Goal: Navigation & Orientation: Understand site structure

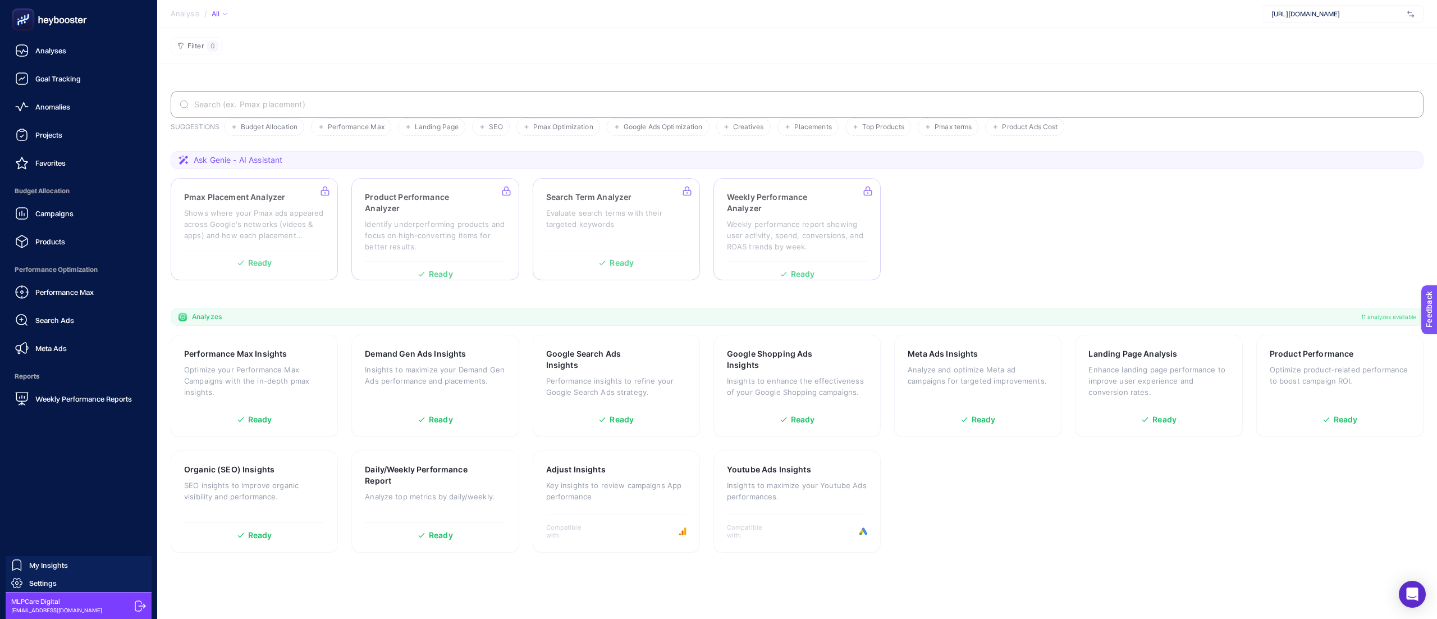
click at [25, 25] on rect at bounding box center [23, 20] width 19 height 19
click at [65, 312] on link "Search Ads" at bounding box center [78, 320] width 139 height 22
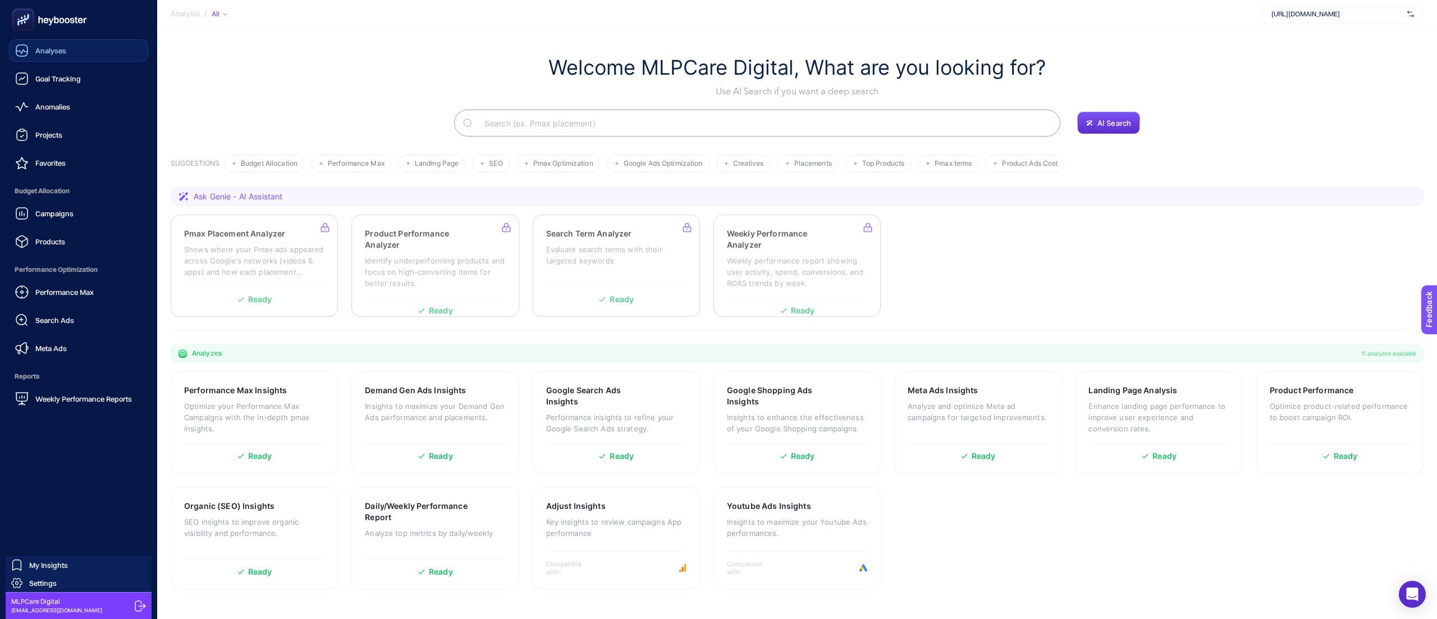
click at [62, 49] on span "Analyses" at bounding box center [50, 50] width 31 height 9
click at [70, 72] on div "Goal Tracking" at bounding box center [48, 78] width 66 height 13
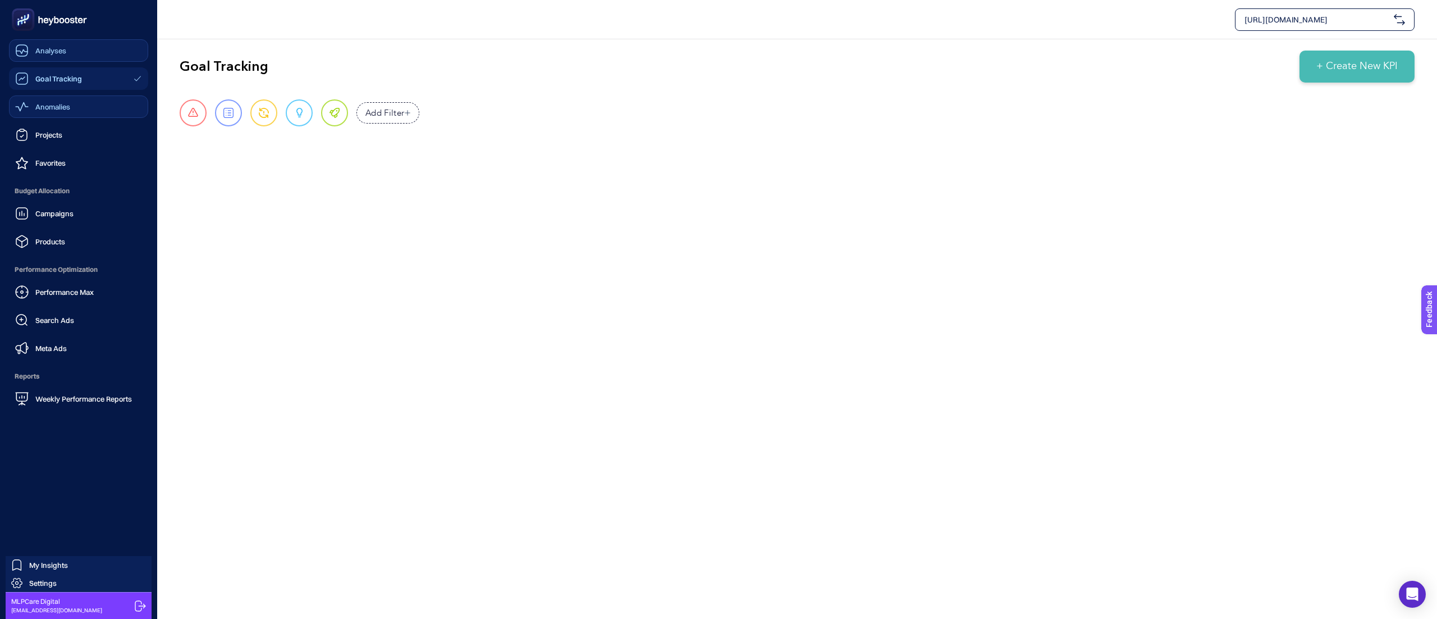
click at [60, 112] on div "Anomalies" at bounding box center [42, 106] width 55 height 13
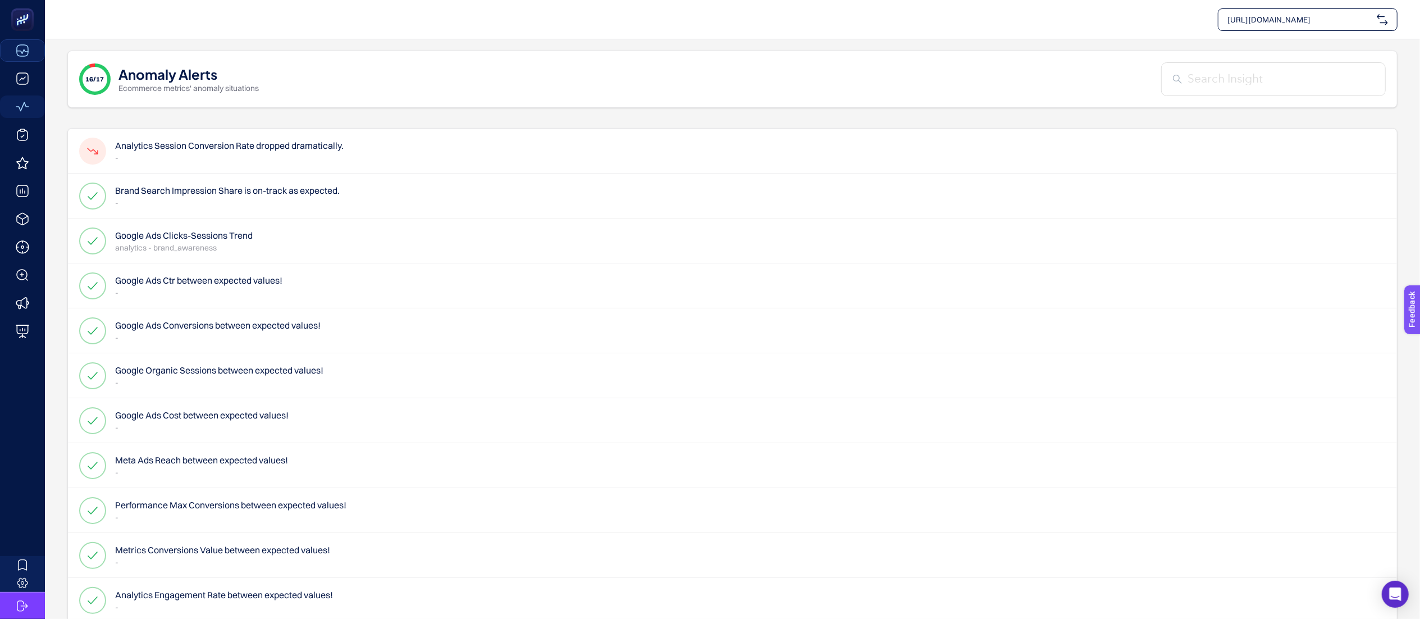
scroll to position [1, 0]
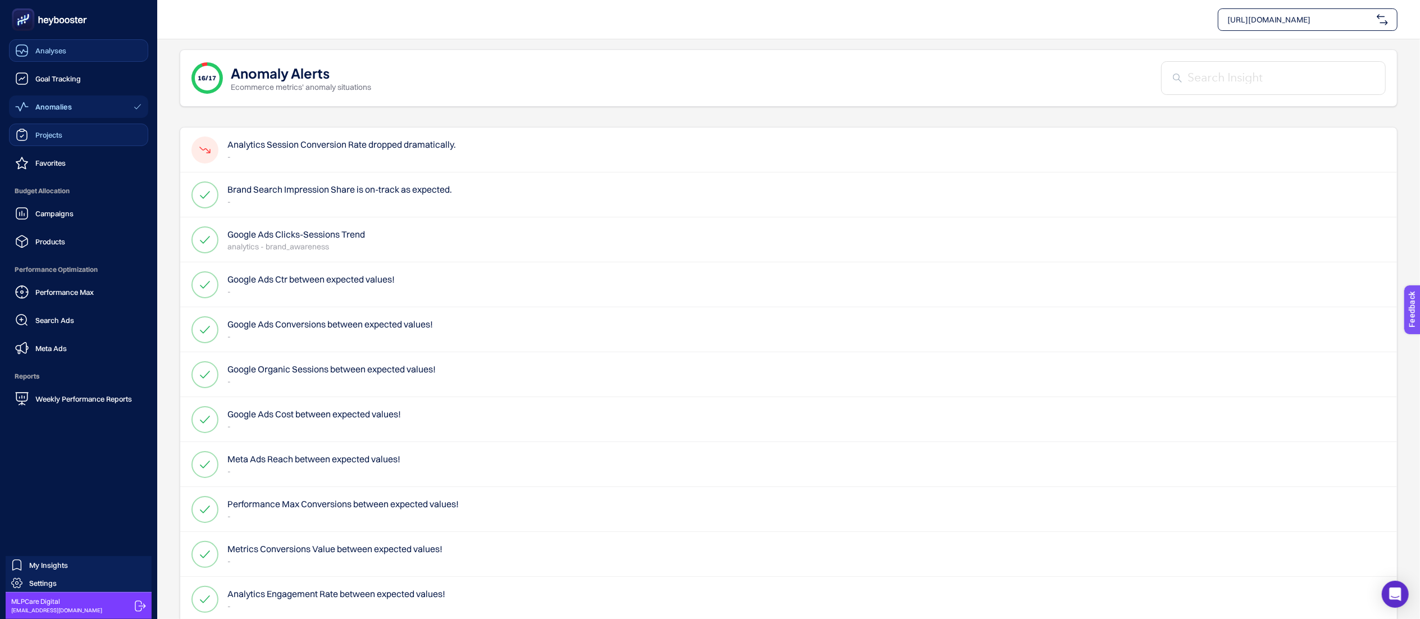
click at [24, 129] on icon at bounding box center [22, 130] width 4 height 2
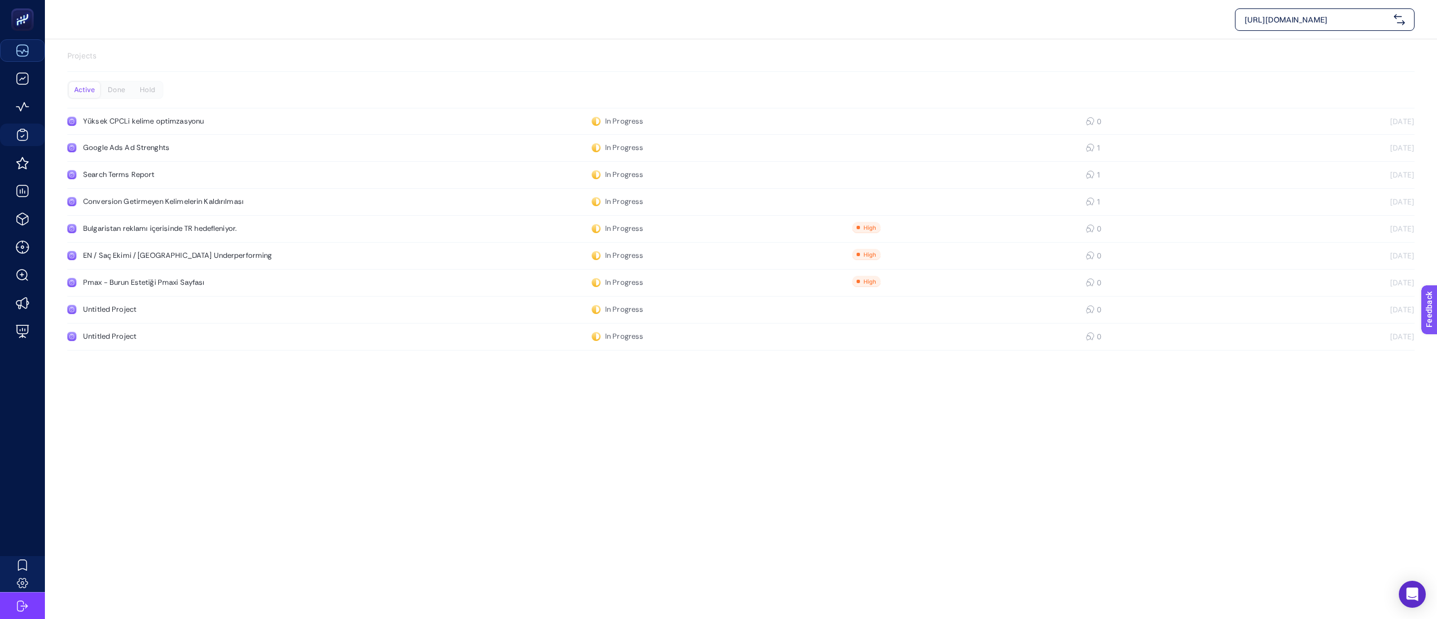
click at [395, 410] on div "[URL][DOMAIN_NAME] Projects Active Done Hold Yüksek CPCLi kelime optimzasyonu I…" at bounding box center [718, 309] width 1437 height 619
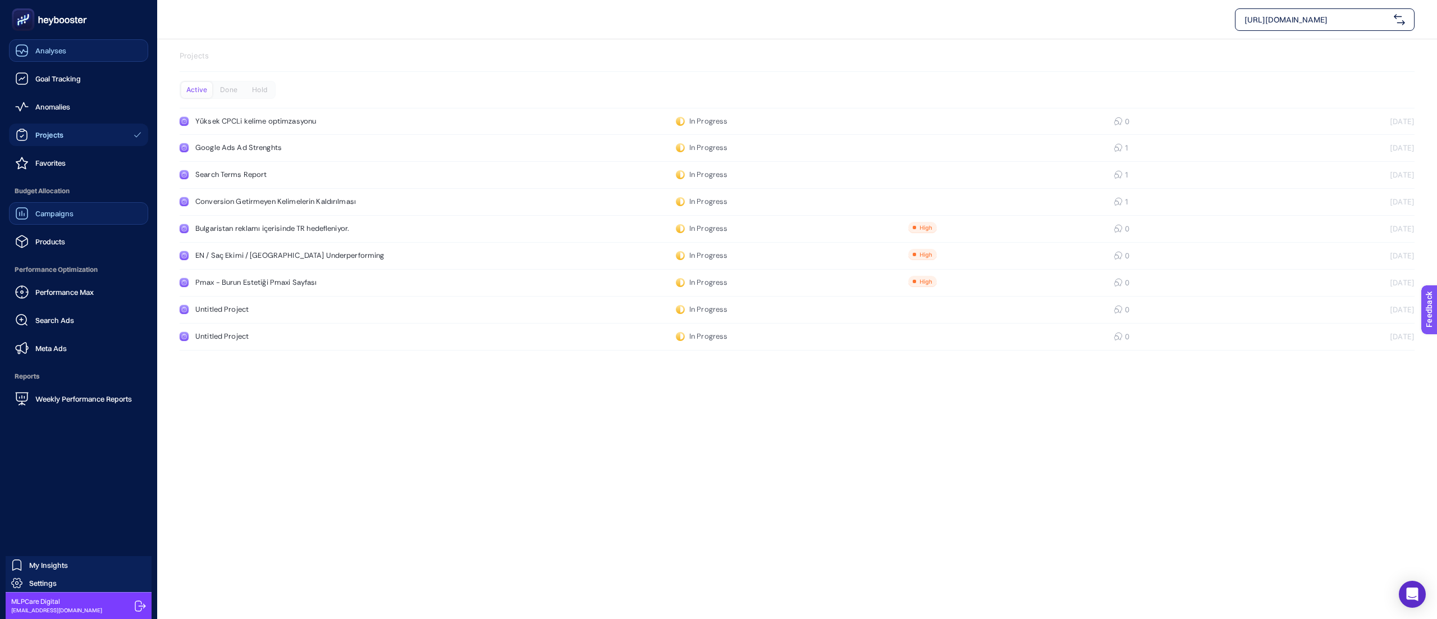
click at [63, 209] on span "Campaigns" at bounding box center [54, 213] width 38 height 9
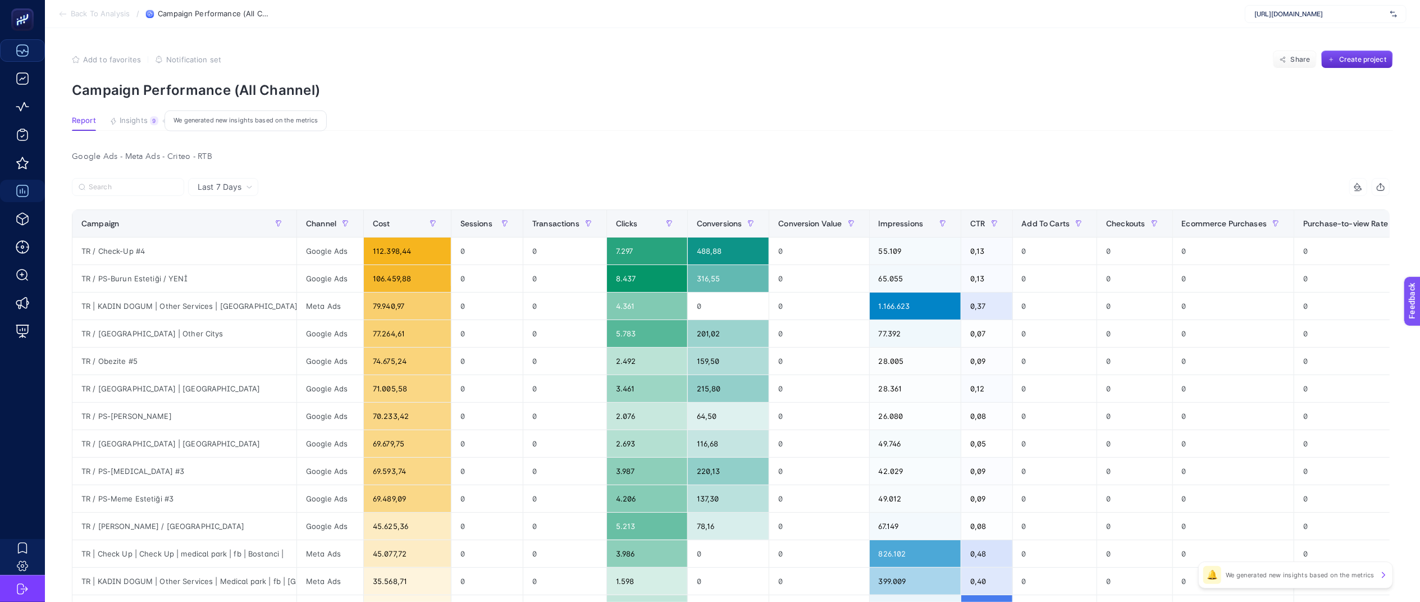
click at [139, 118] on span "Insights" at bounding box center [134, 120] width 28 height 9
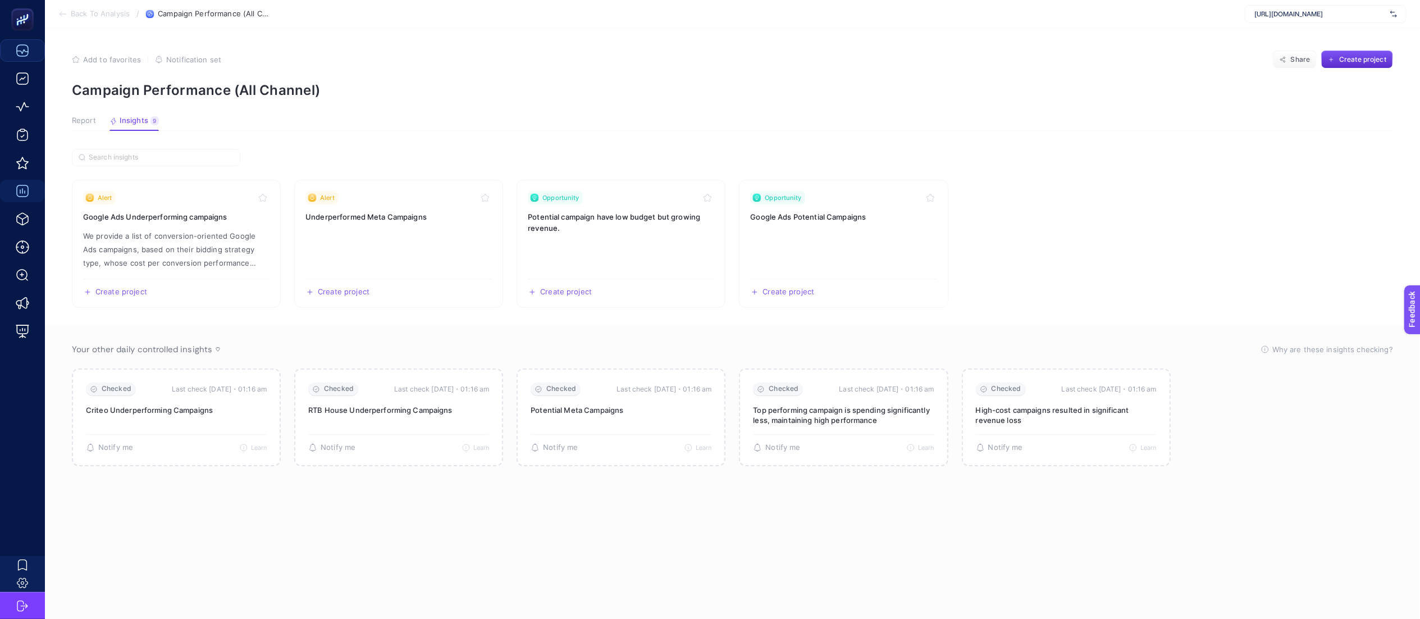
scroll to position [4, 0]
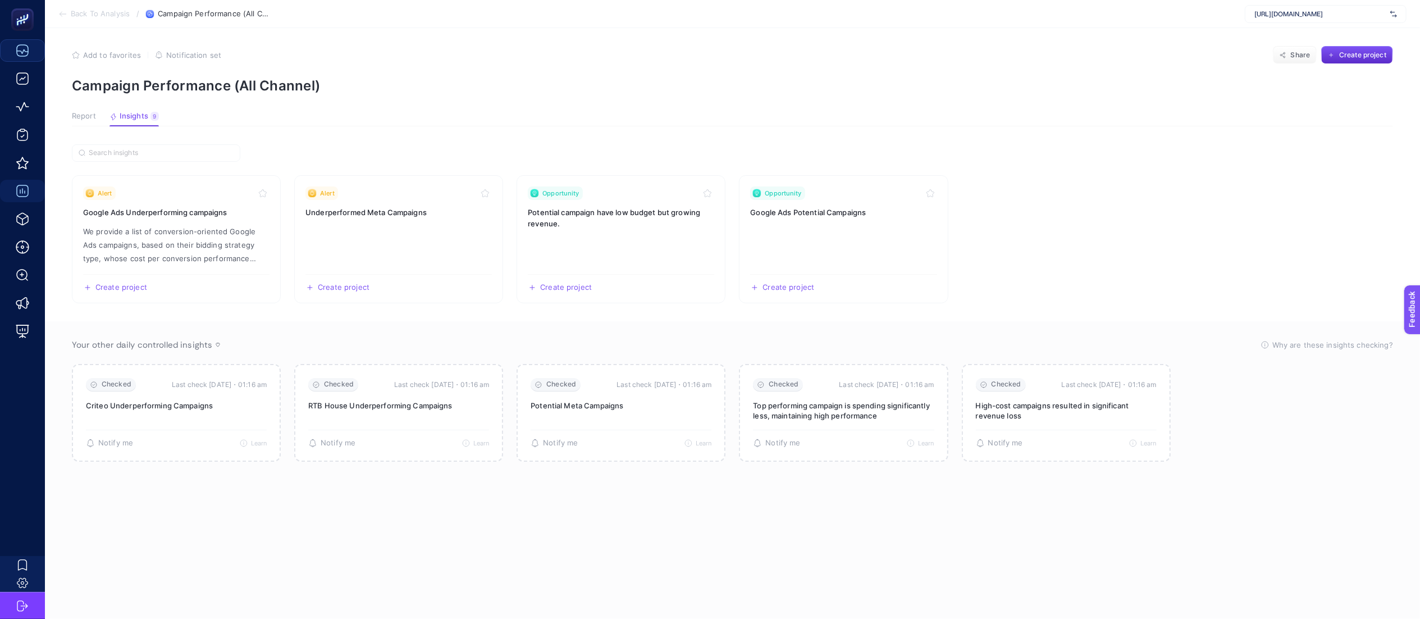
click at [961, 315] on section "Alert Google Ads Underperforming campaigns We provide a list of conversion-orie…" at bounding box center [732, 367] width 1321 height 447
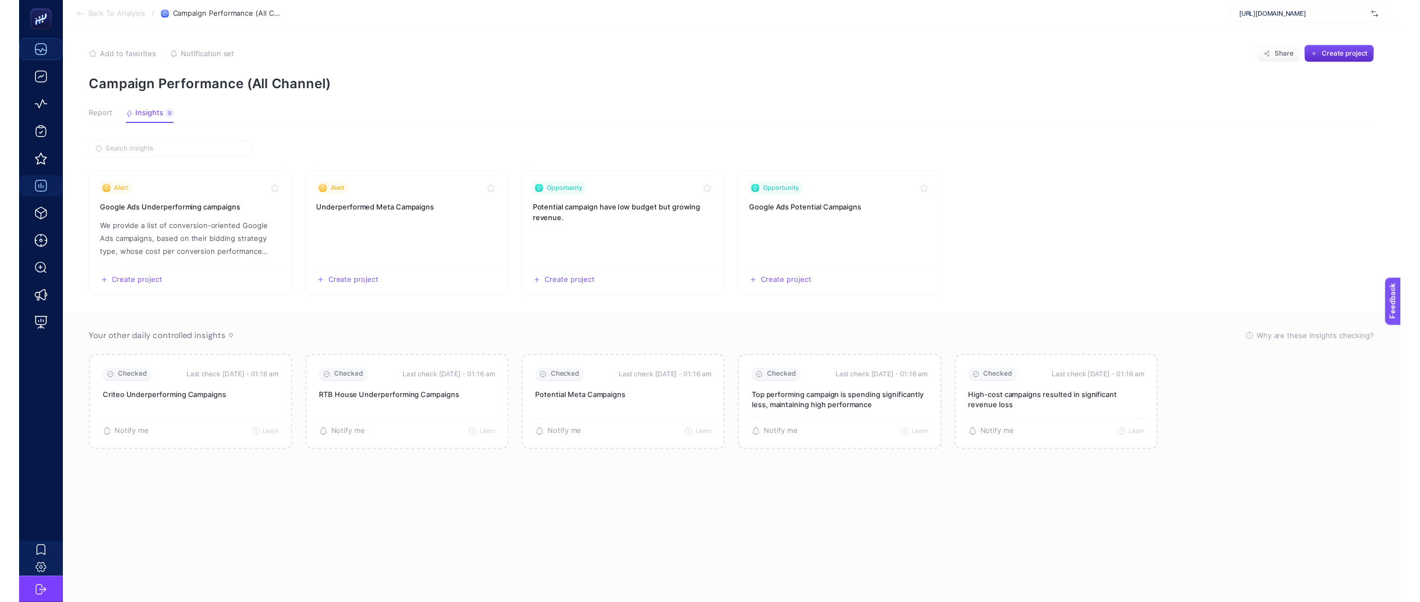
scroll to position [0, 0]
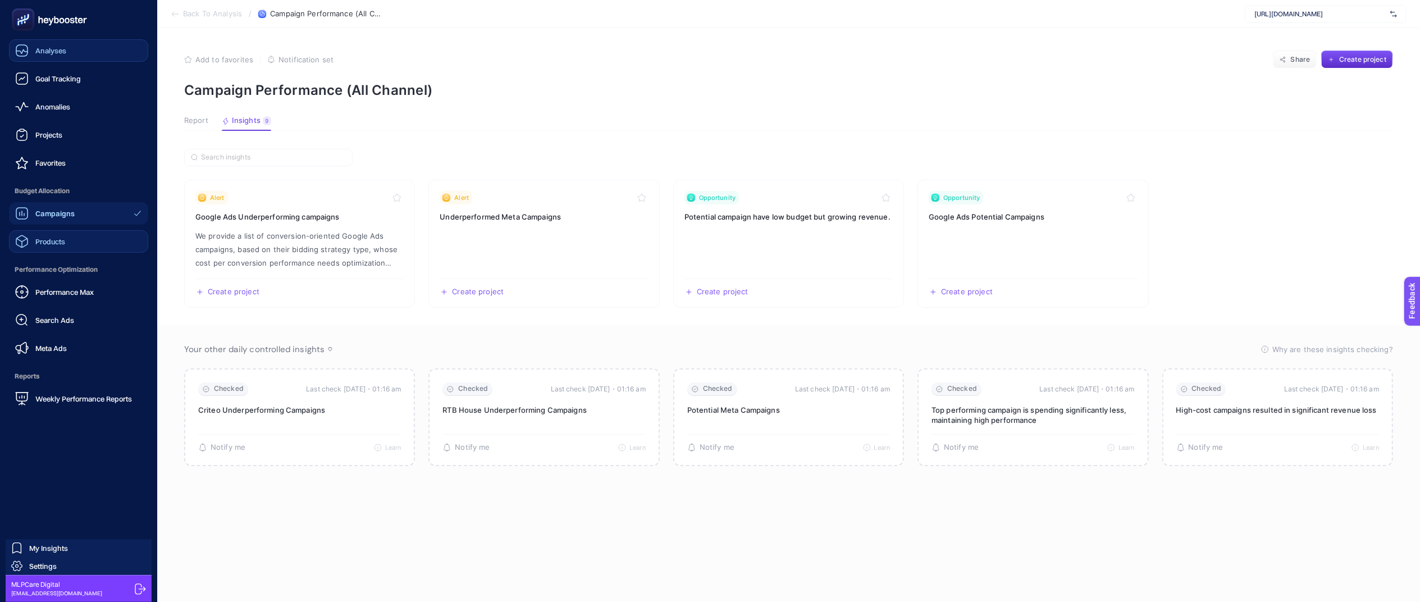
click at [61, 240] on span "Products" at bounding box center [50, 241] width 30 height 9
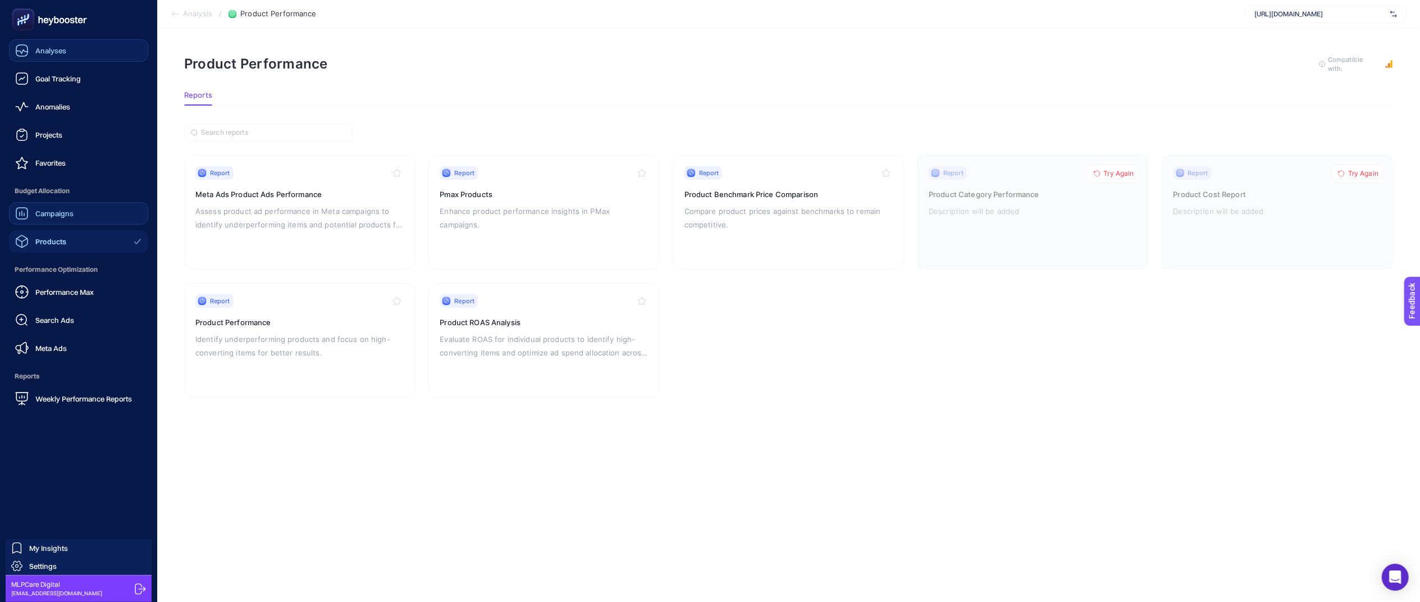
click at [63, 221] on link "Campaigns" at bounding box center [78, 213] width 139 height 22
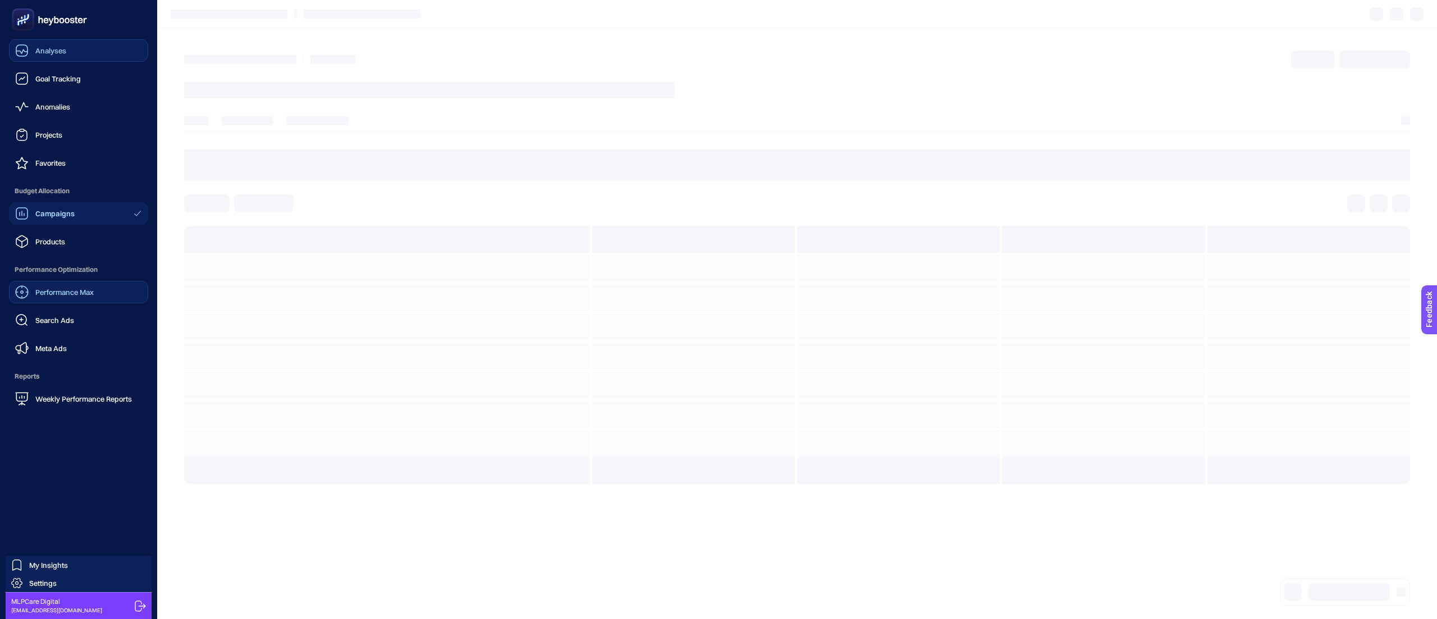
click at [56, 298] on div "Performance Max" at bounding box center [54, 291] width 79 height 13
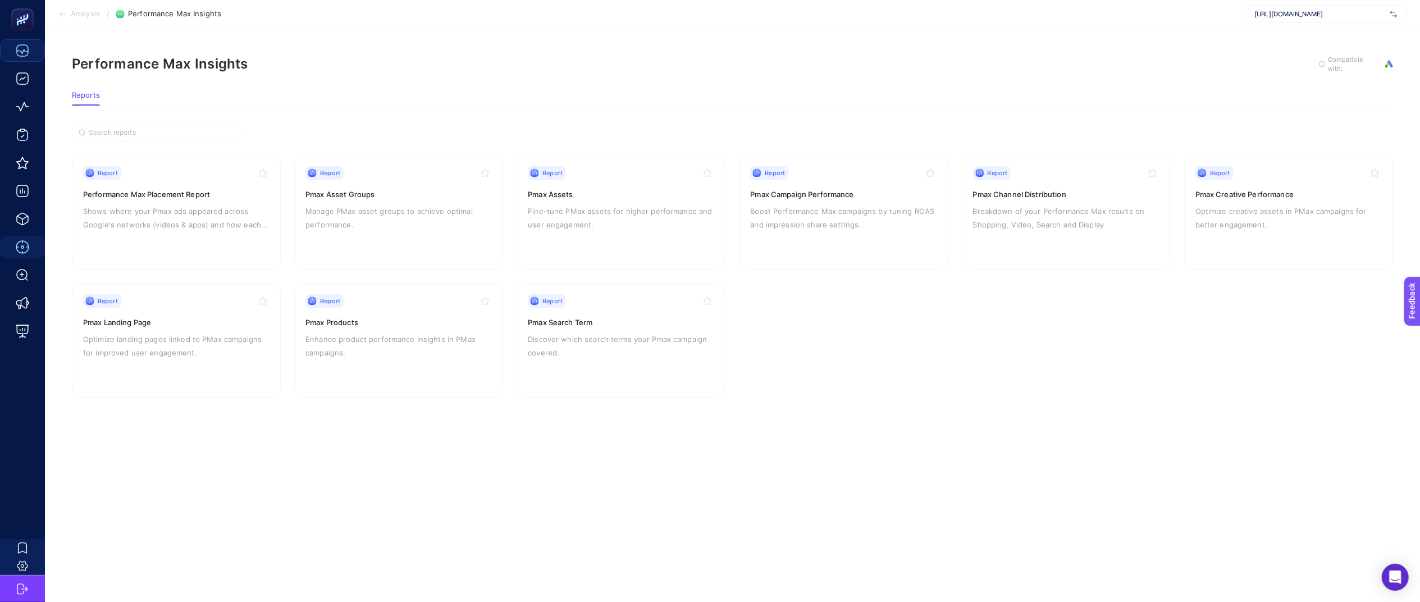
click at [378, 479] on article "Performance Max Insights To get quality results from this analysis, we recommen…" at bounding box center [732, 315] width 1375 height 574
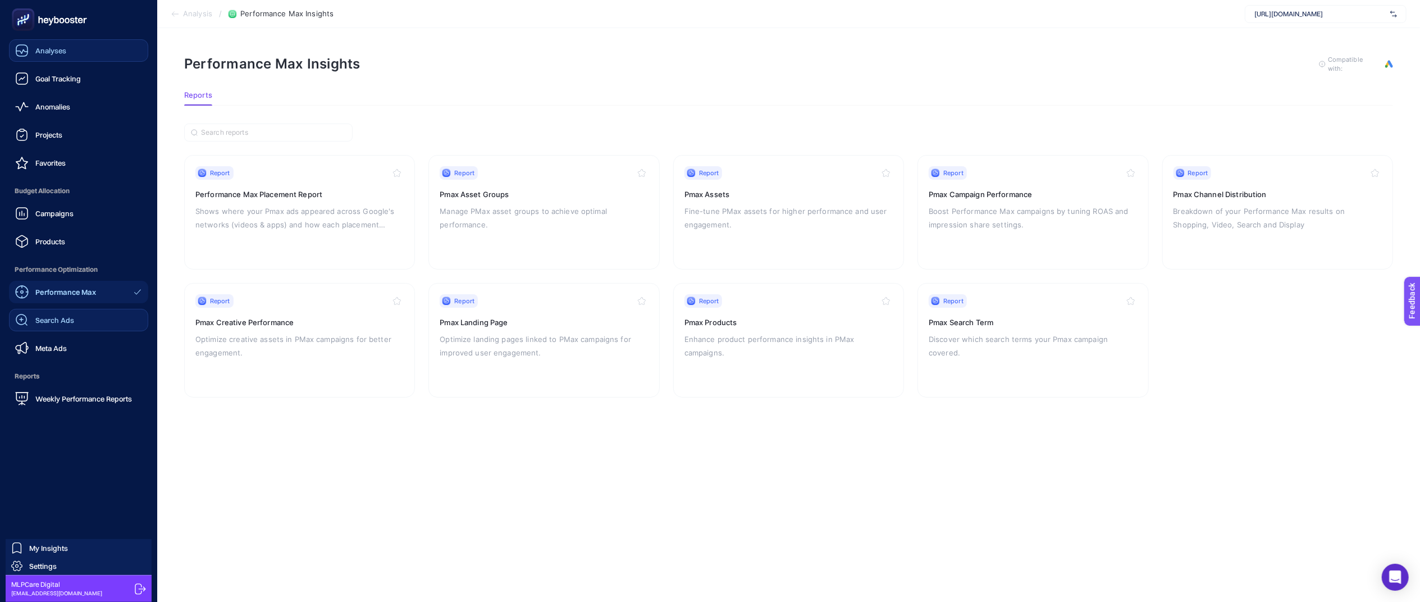
click at [70, 318] on span "Search Ads" at bounding box center [54, 319] width 39 height 9
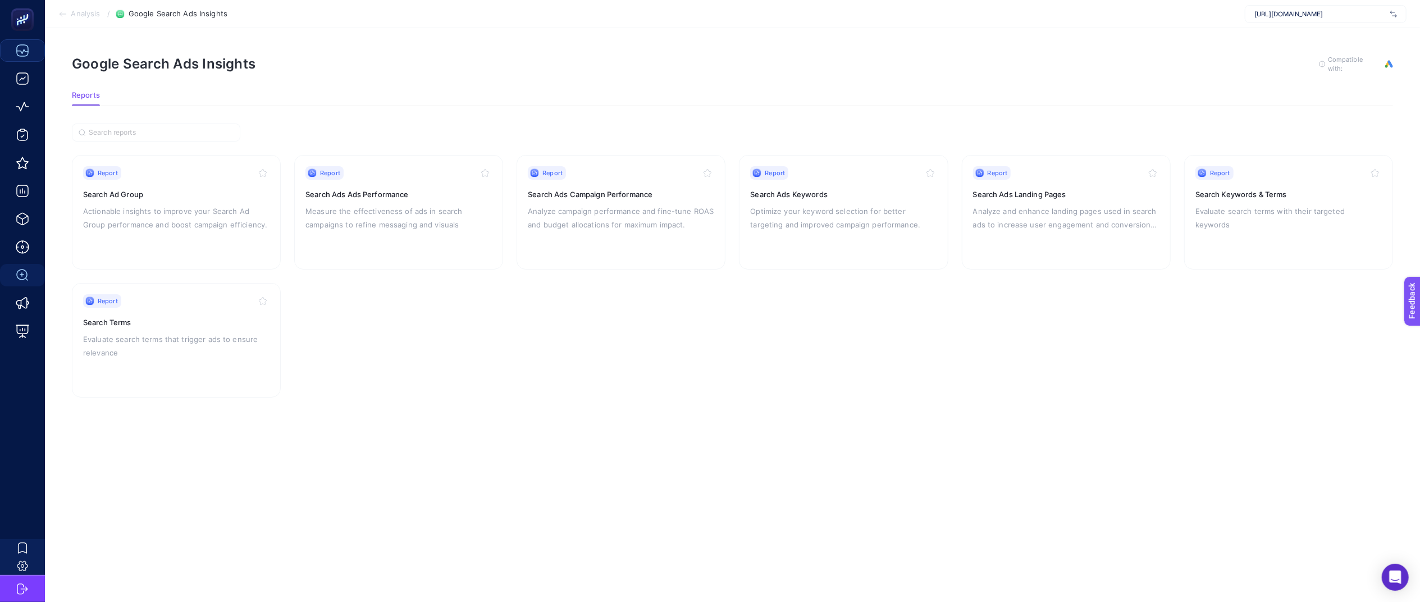
click at [551, 365] on section "Report Search Ad Group Actionable insights to improve your Search Ad Group perf…" at bounding box center [732, 276] width 1321 height 243
click at [1362, 20] on div "[URL][DOMAIN_NAME]" at bounding box center [1326, 14] width 162 height 18
click at [1112, 412] on article "Google Search Ads Insights To get quality results from this analysis, we recomm…" at bounding box center [732, 315] width 1375 height 574
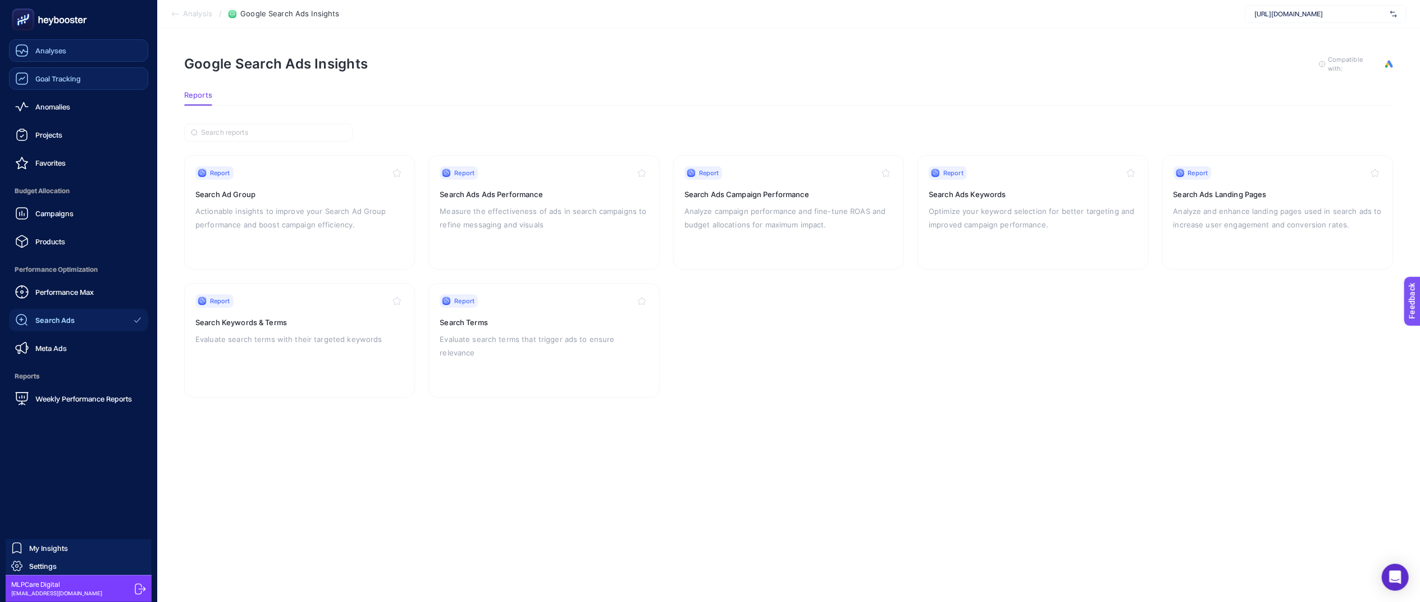
click at [56, 77] on span "Goal Tracking" at bounding box center [57, 78] width 45 height 9
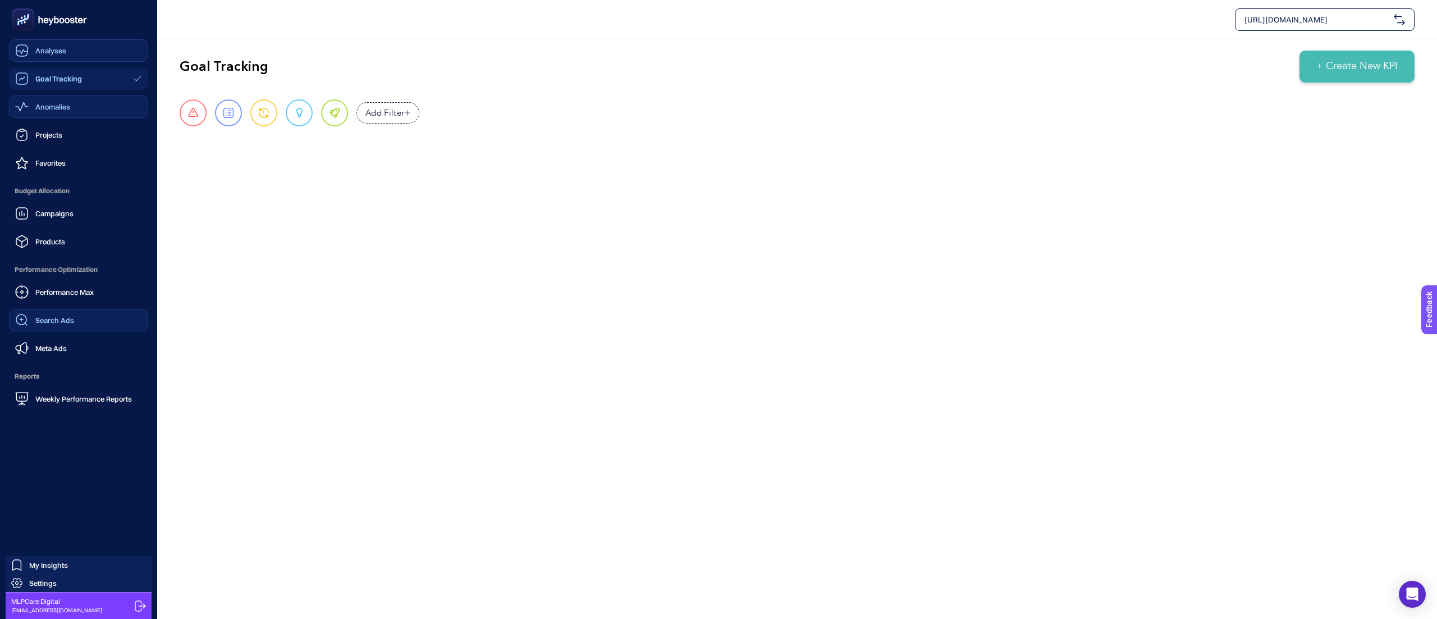
click at [43, 107] on span "Anomalies" at bounding box center [52, 106] width 35 height 9
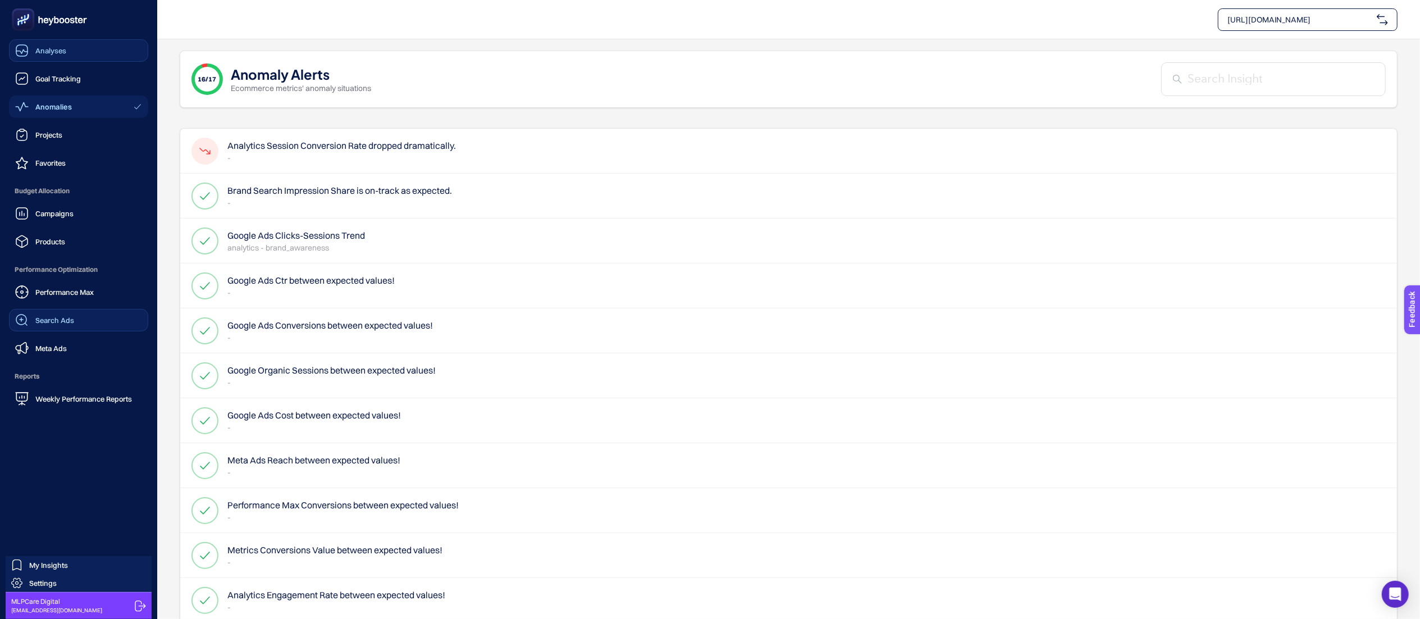
click at [19, 17] on rect at bounding box center [23, 20] width 19 height 19
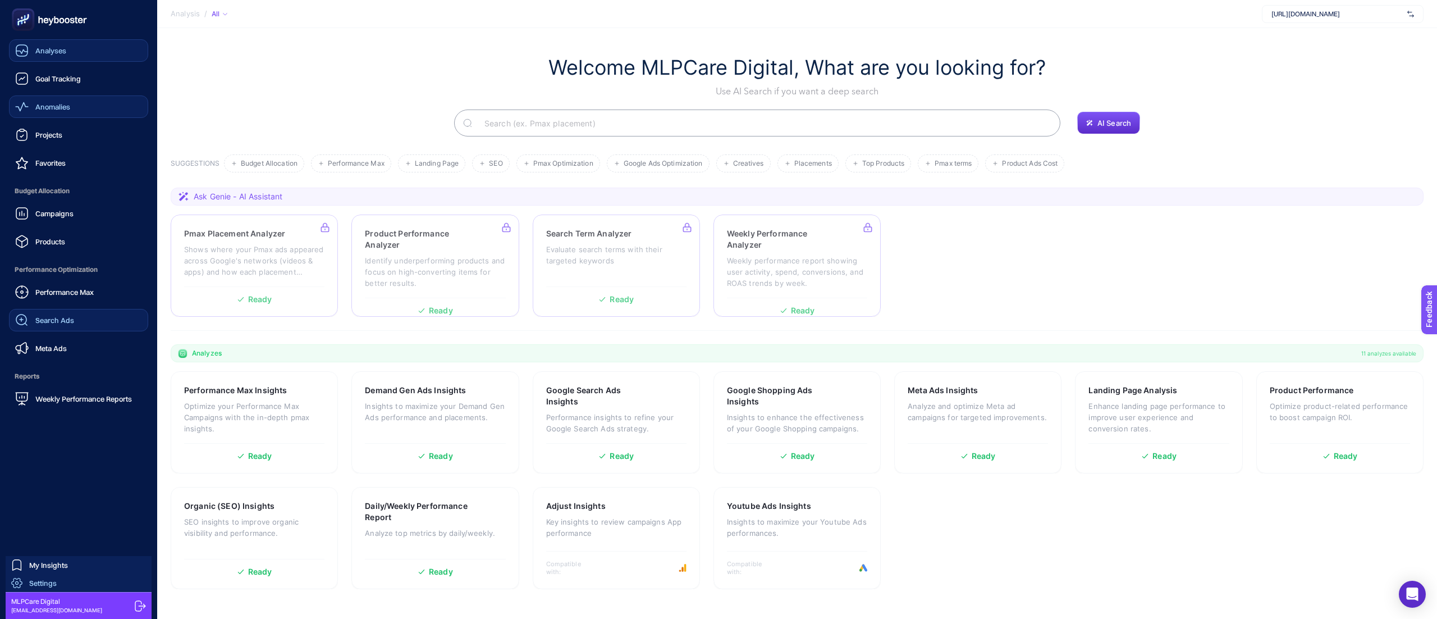
click at [46, 582] on span "Settings" at bounding box center [43, 582] width 28 height 9
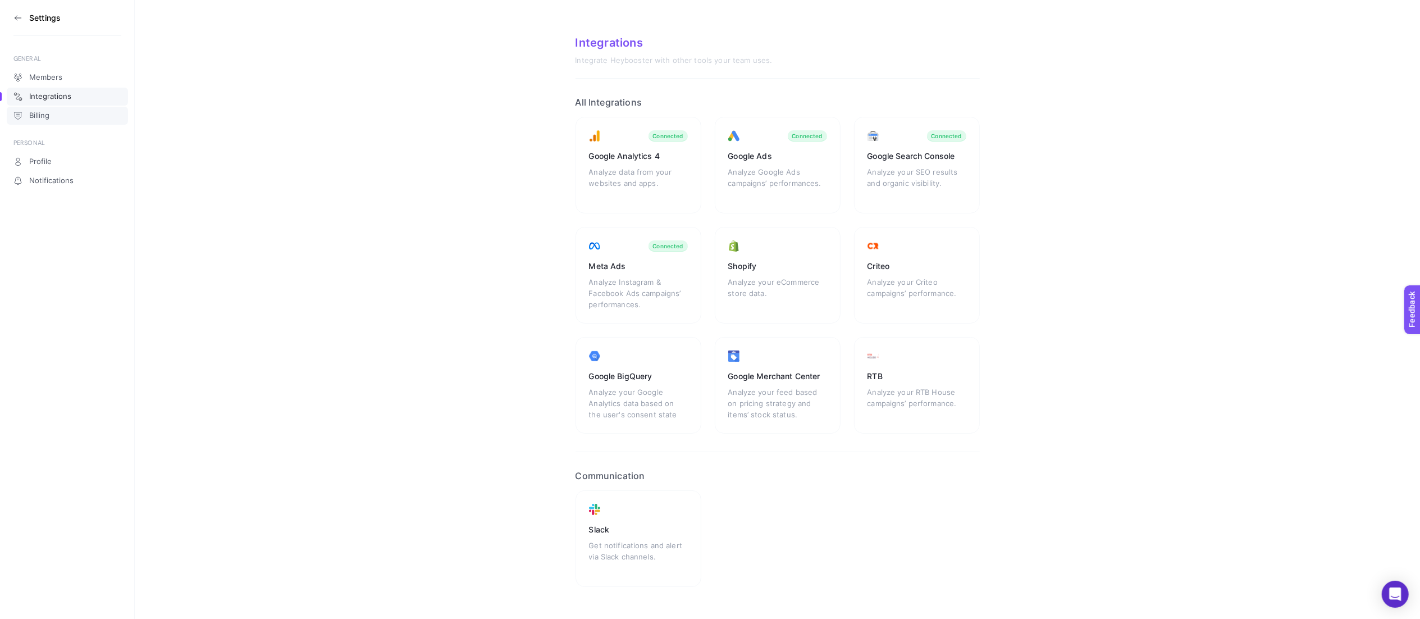
click at [45, 114] on span "Billing" at bounding box center [39, 115] width 20 height 9
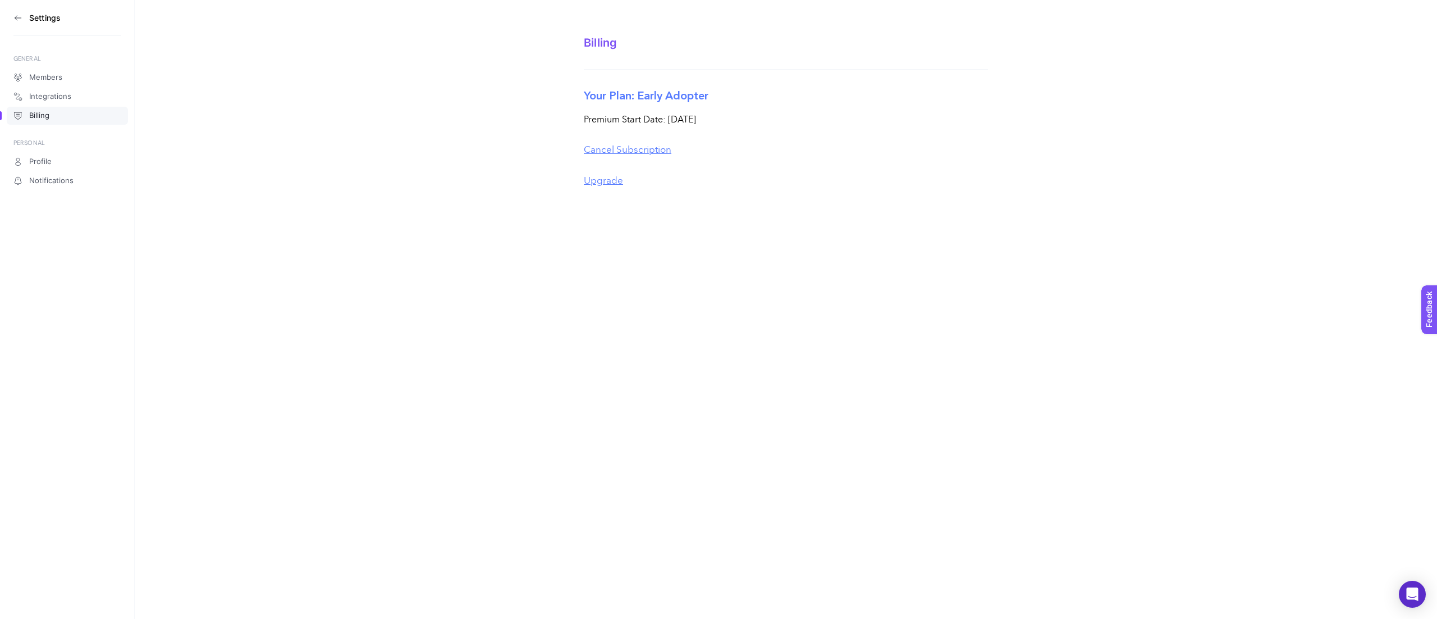
click at [45, 114] on span "Billing" at bounding box center [39, 115] width 20 height 9
click at [48, 159] on span "Profile" at bounding box center [40, 161] width 22 height 9
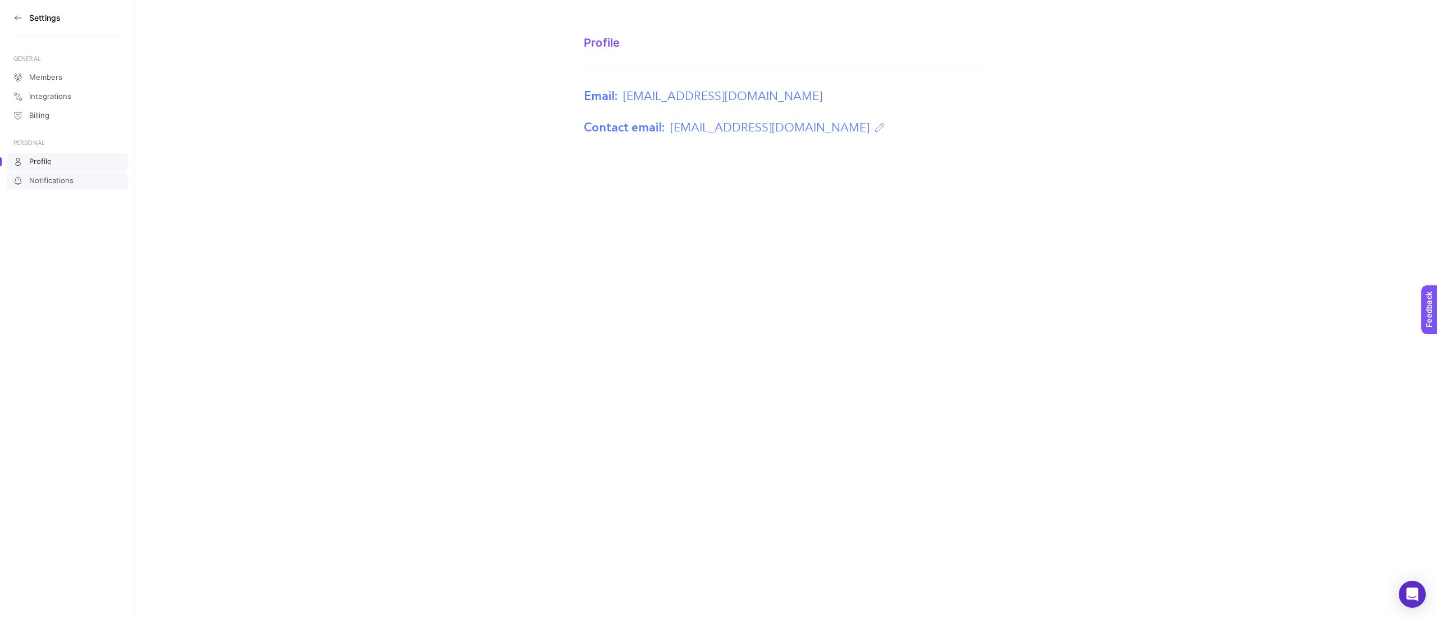
click at [40, 182] on span "Notifications" at bounding box center [51, 180] width 44 height 9
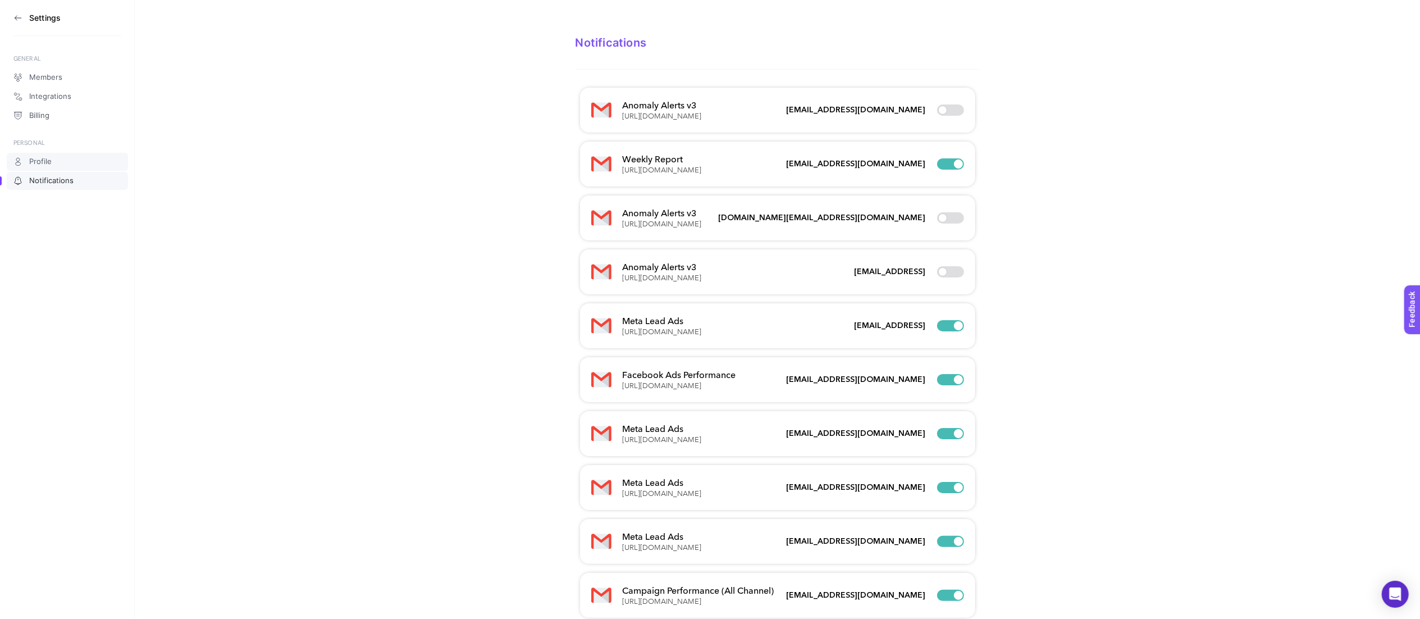
click at [63, 159] on link "Profile" at bounding box center [67, 162] width 121 height 18
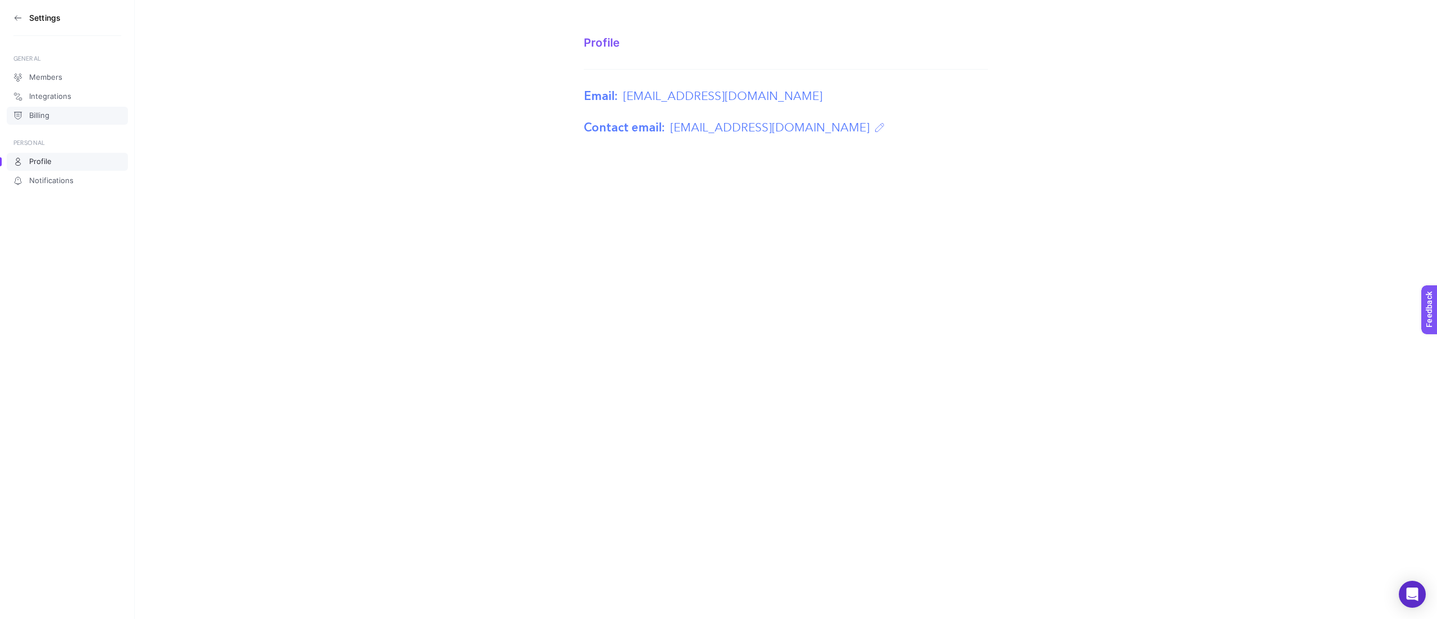
click at [33, 118] on span "Billing" at bounding box center [39, 115] width 20 height 9
click at [52, 103] on link "Integrations" at bounding box center [67, 97] width 121 height 18
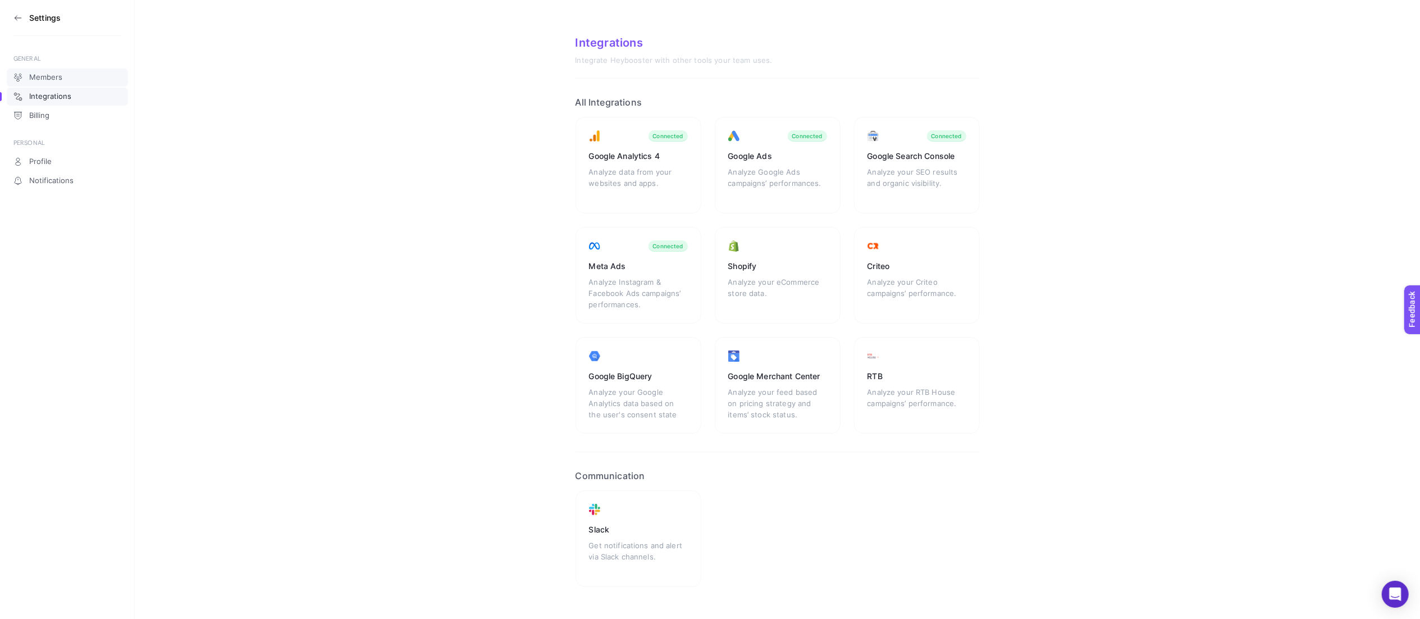
click at [57, 77] on span "Members" at bounding box center [45, 77] width 33 height 9
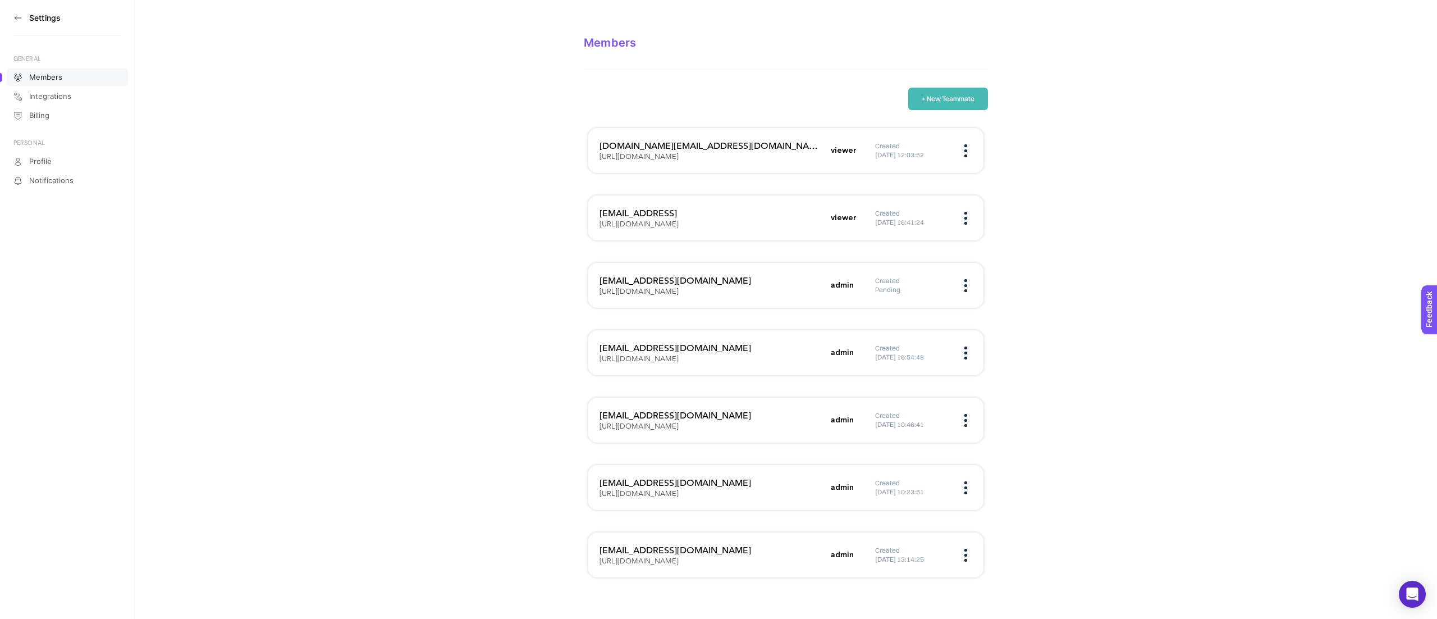
click at [449, 433] on section "Members + New Teammate [DOMAIN_NAME][EMAIL_ADDRESS][DOMAIN_NAME] [URL][DOMAIN_N…" at bounding box center [786, 297] width 1302 height 595
click at [17, 16] on icon at bounding box center [17, 17] width 9 height 9
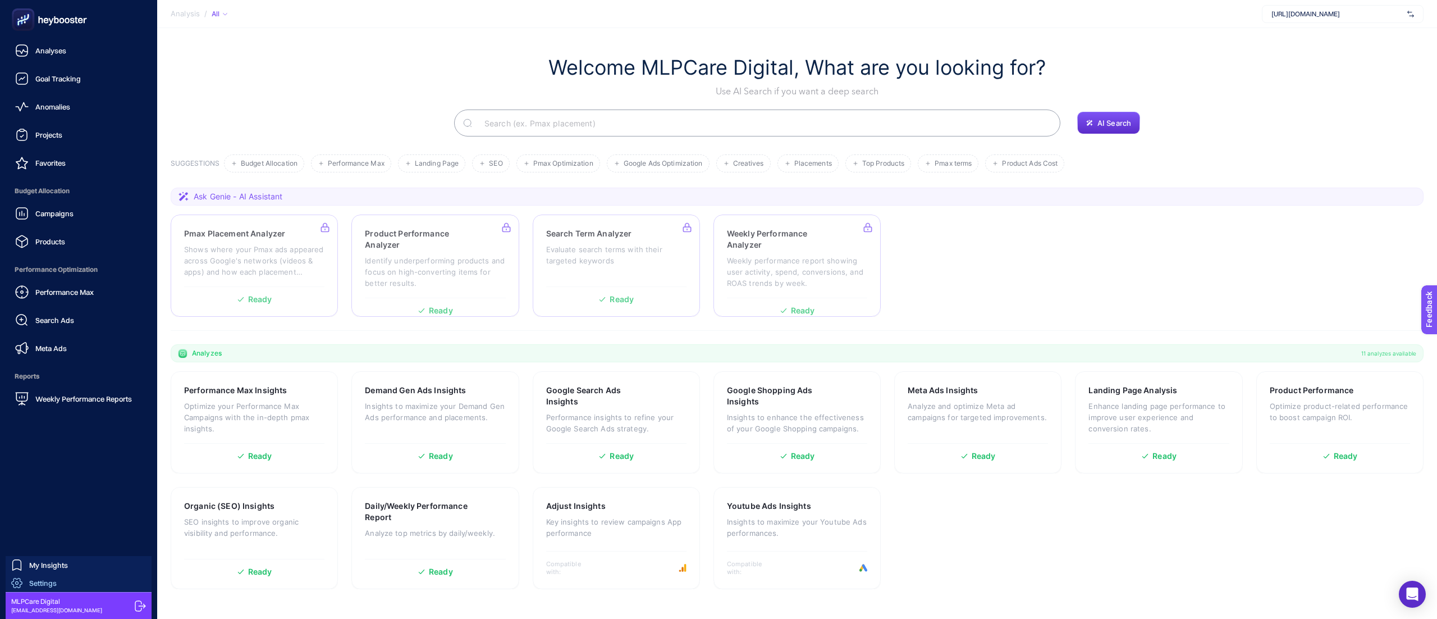
click at [43, 579] on span "Settings" at bounding box center [43, 582] width 28 height 9
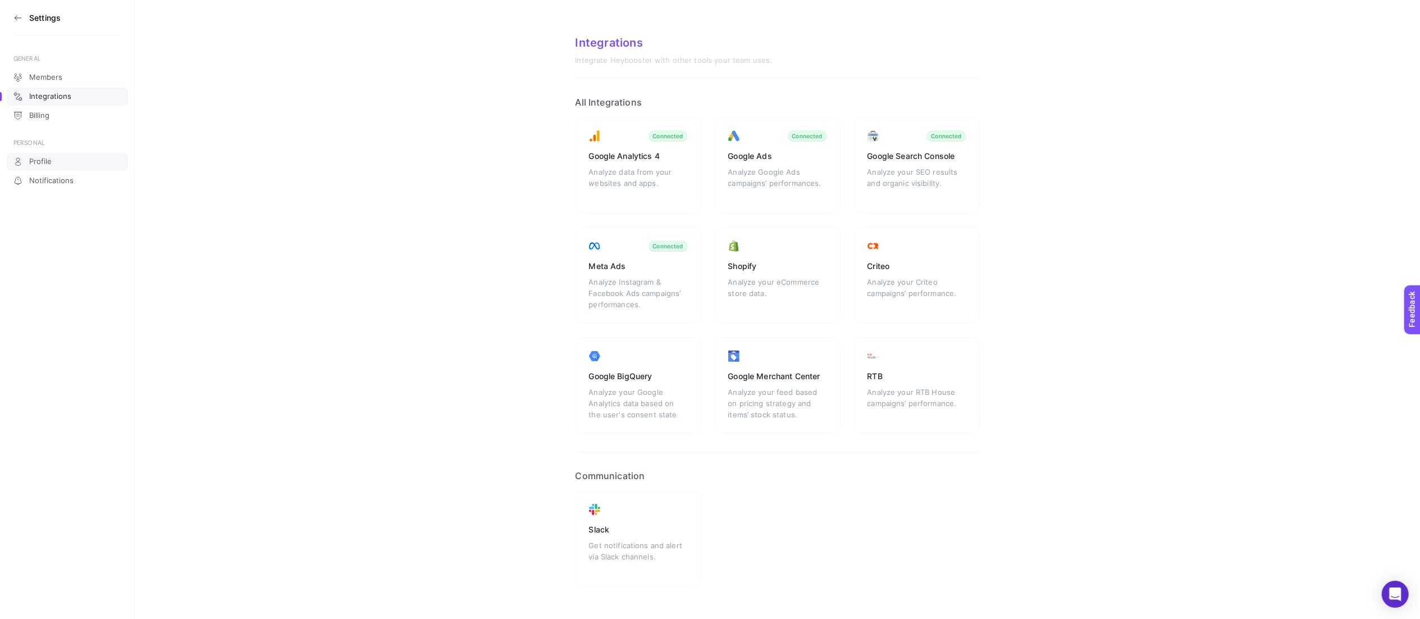
click at [34, 170] on link "Profile" at bounding box center [67, 162] width 121 height 18
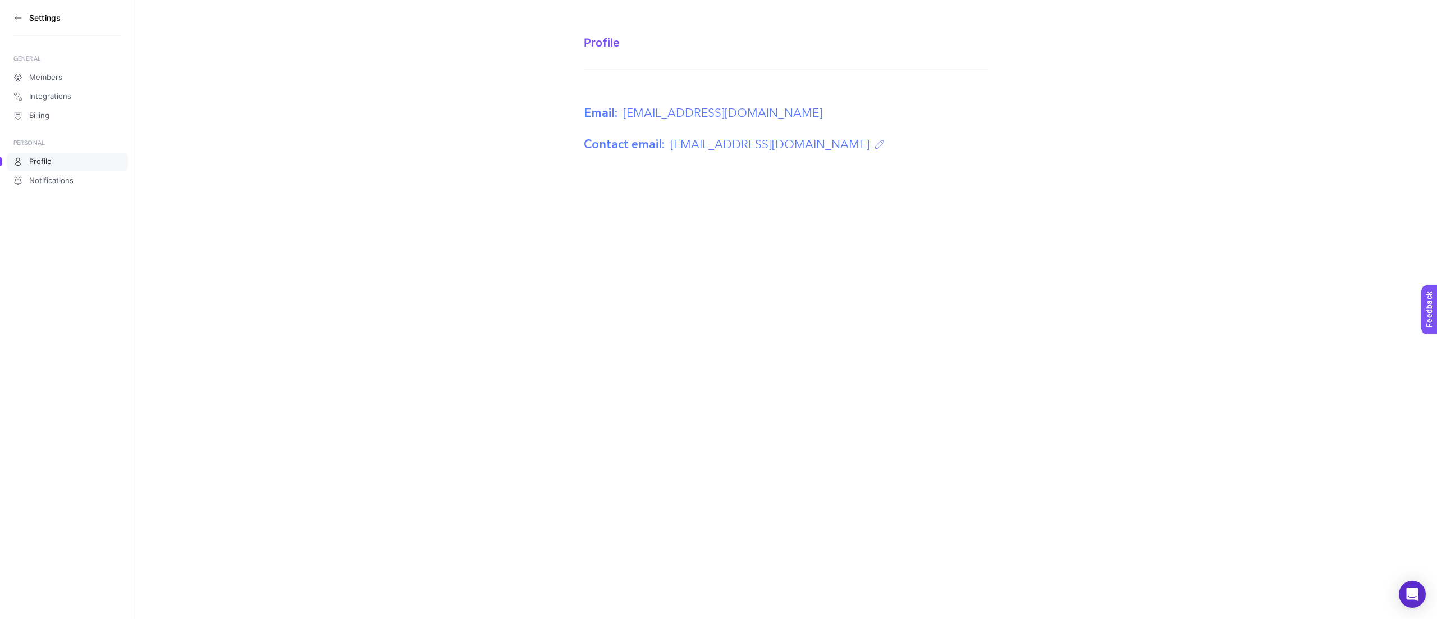
click at [68, 190] on aside "Settings GENERAL Members Integrations Billing PERSONAL Profile Notifications" at bounding box center [67, 309] width 135 height 619
click at [63, 188] on link "Notifications" at bounding box center [67, 181] width 121 height 18
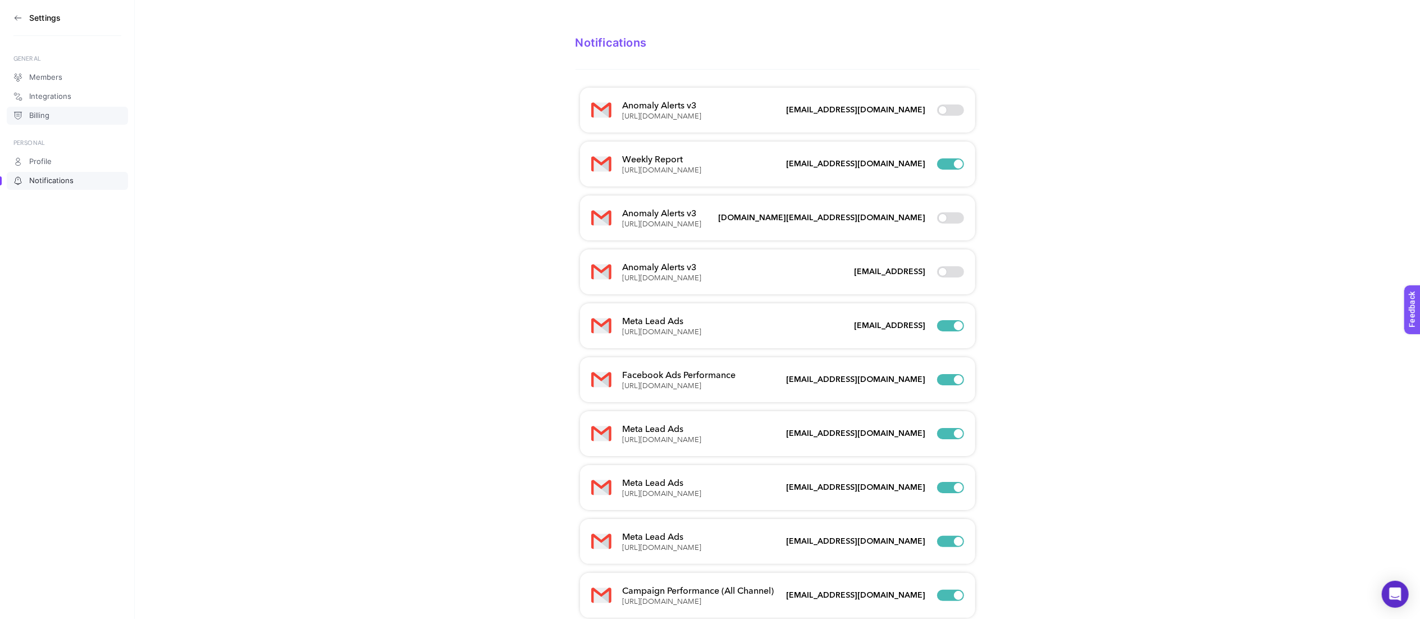
click at [77, 116] on link "Billing" at bounding box center [67, 116] width 121 height 18
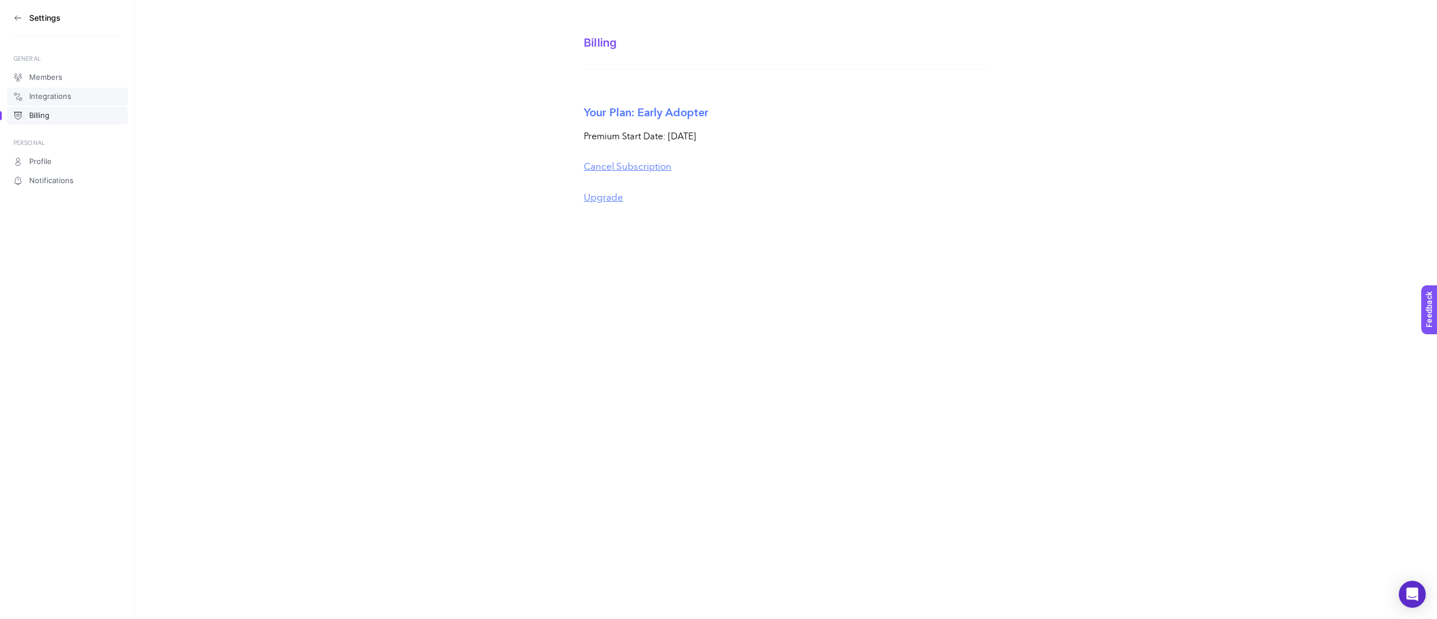
click at [70, 100] on link "Integrations" at bounding box center [67, 97] width 121 height 18
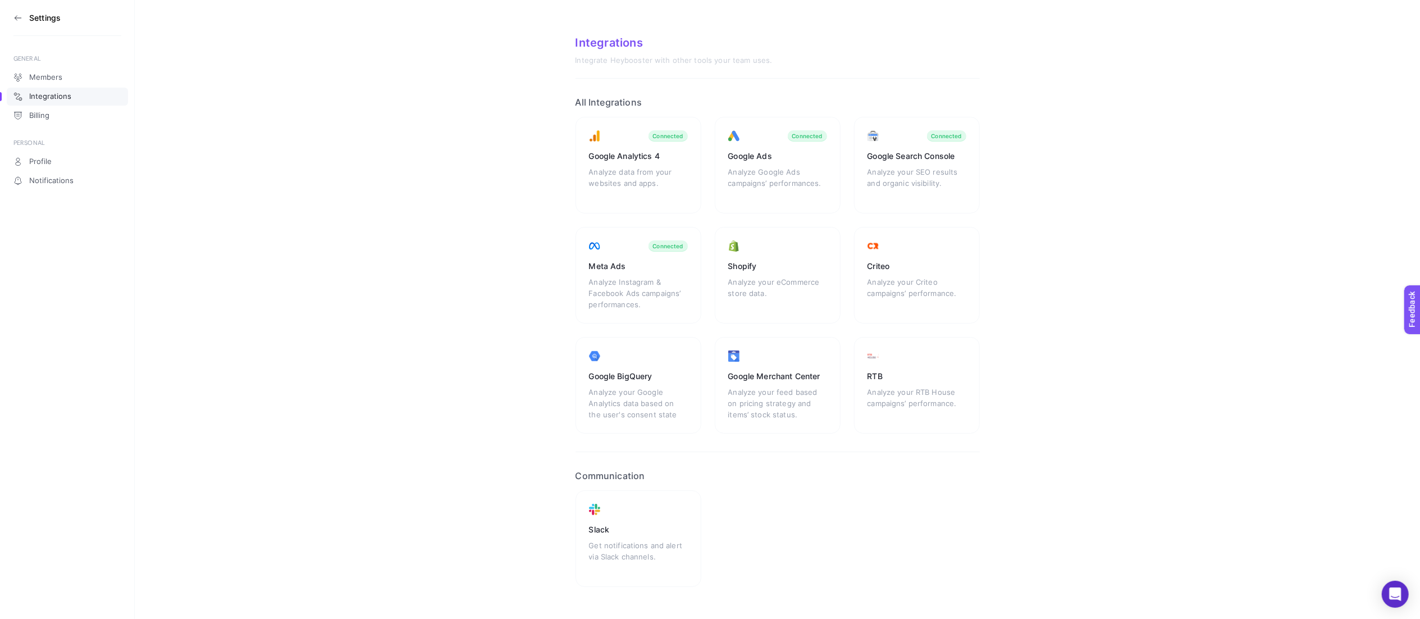
scroll to position [21, 0]
